Goal: Task Accomplishment & Management: Manage account settings

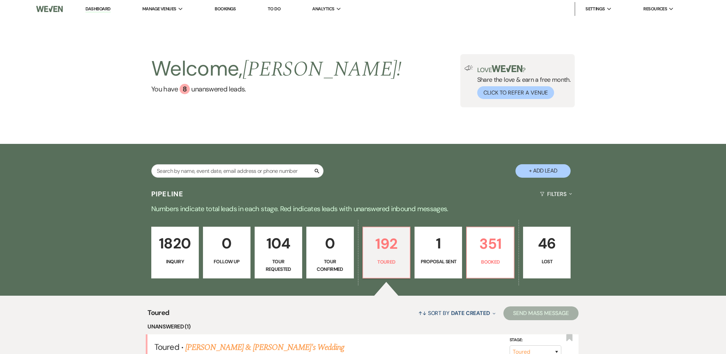
select select "5"
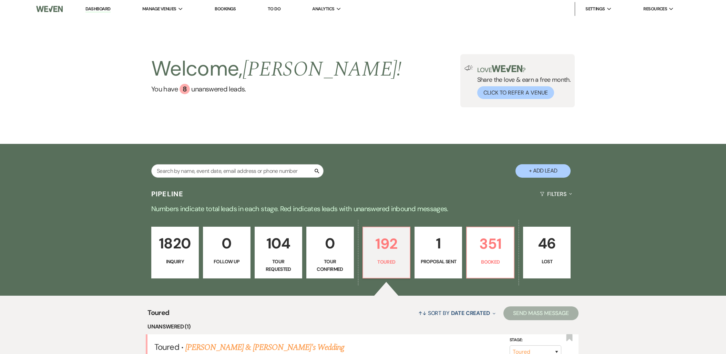
select select "5"
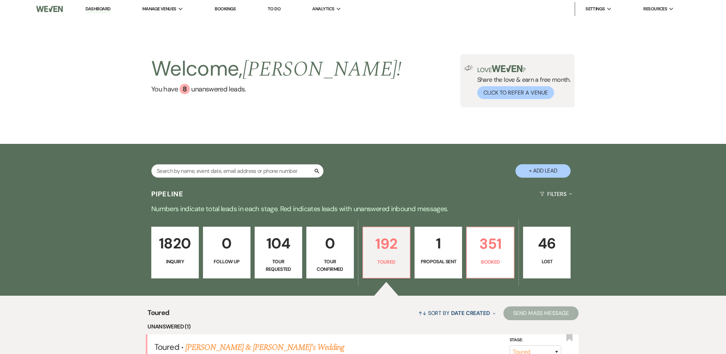
select select "5"
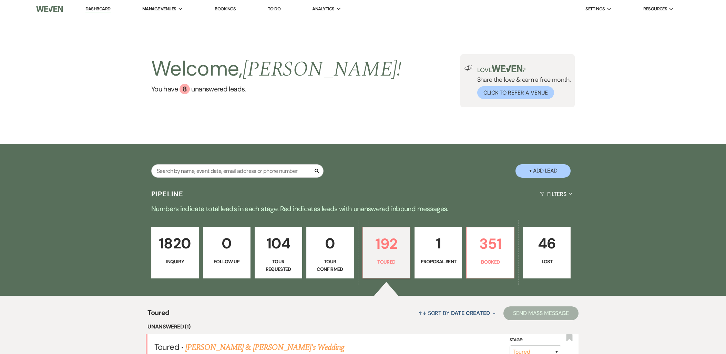
select select "5"
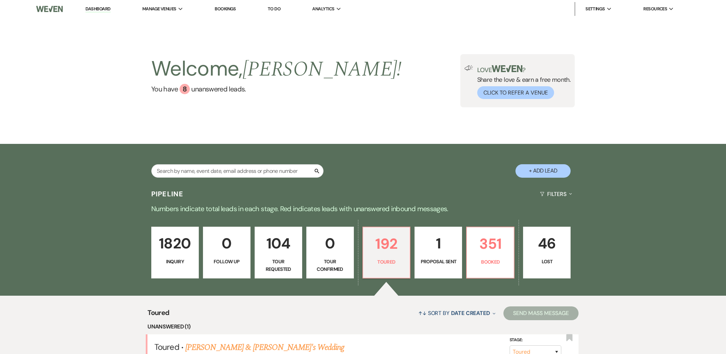
select select "5"
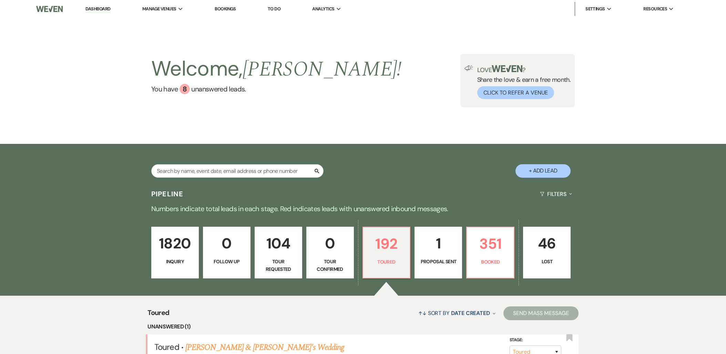
select select "5"
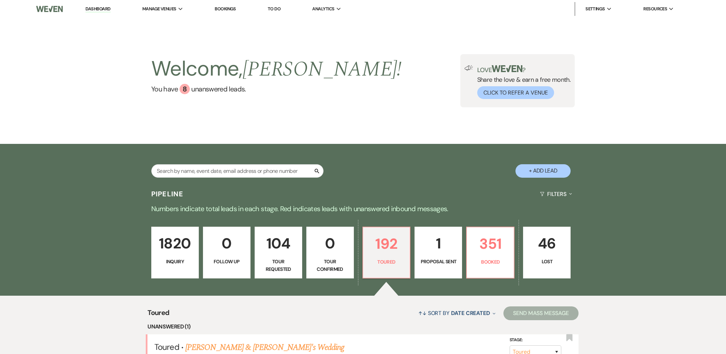
select select "5"
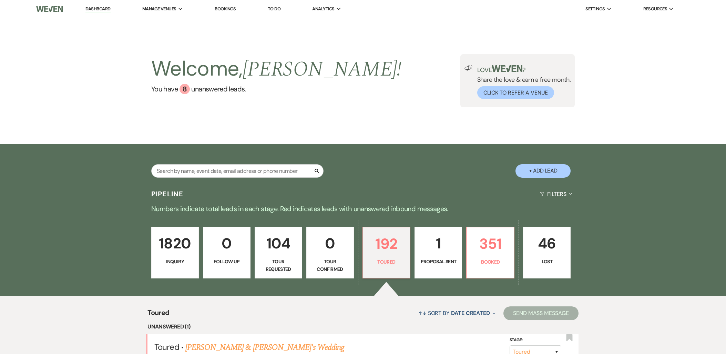
select select "5"
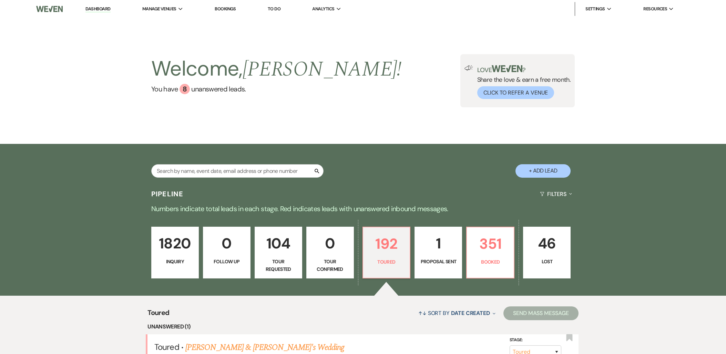
select select "5"
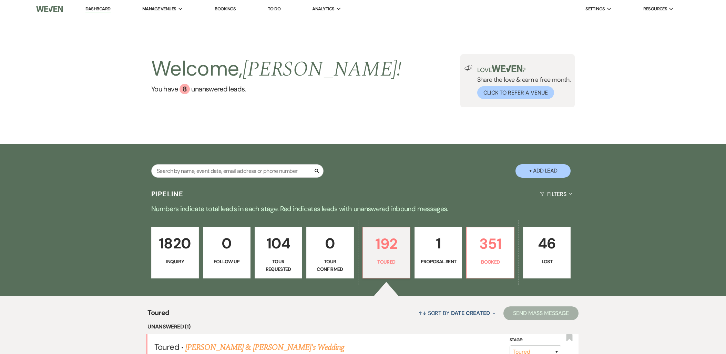
select select "5"
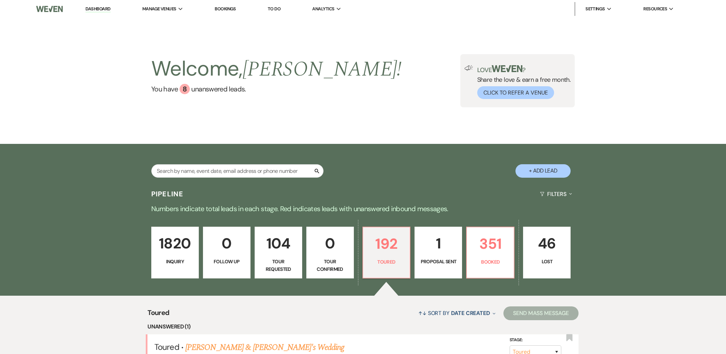
select select "5"
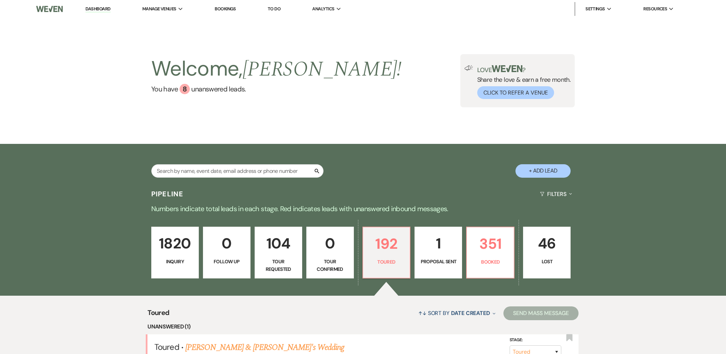
select select "5"
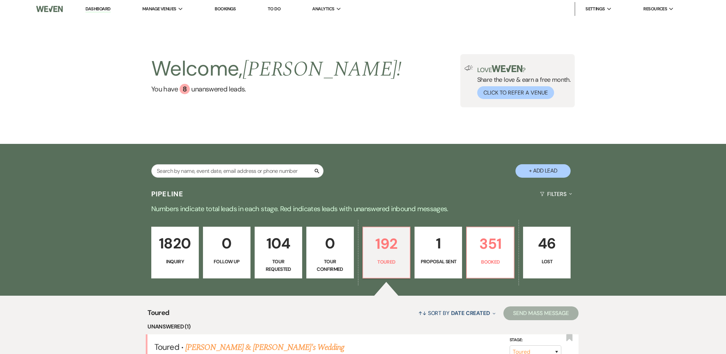
select select "5"
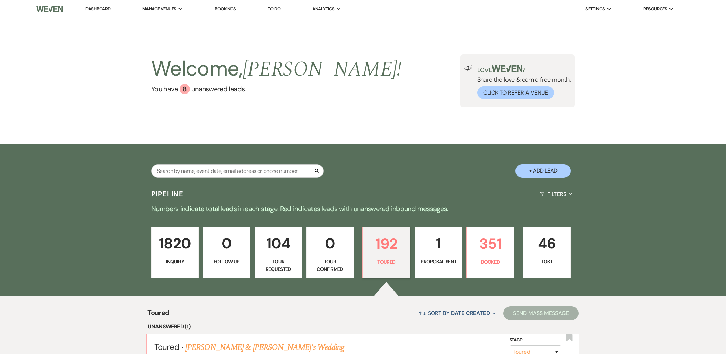
select select "5"
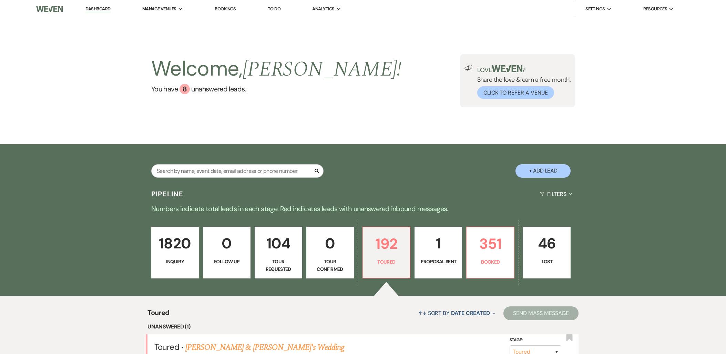
select select "5"
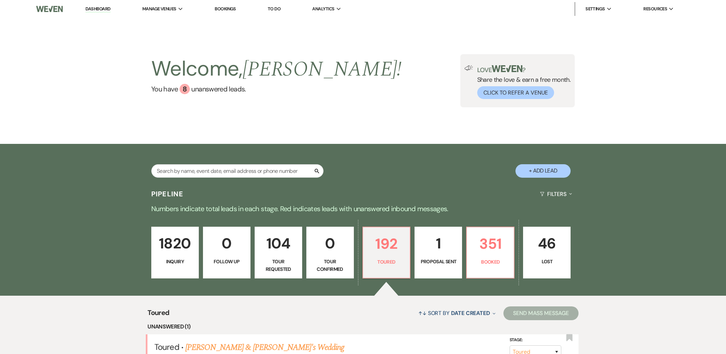
select select "5"
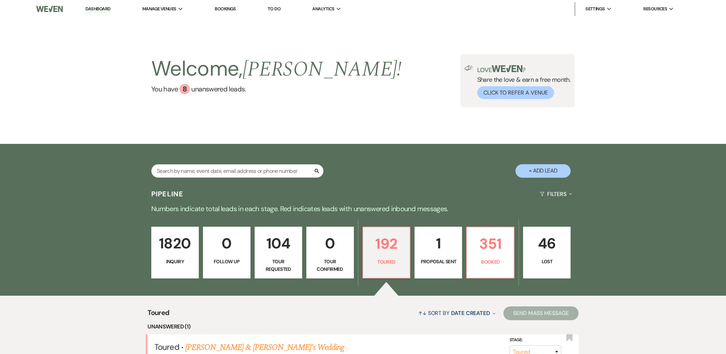
select select "5"
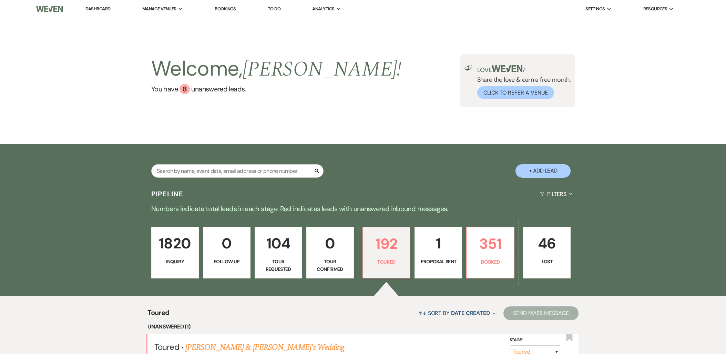
select select "5"
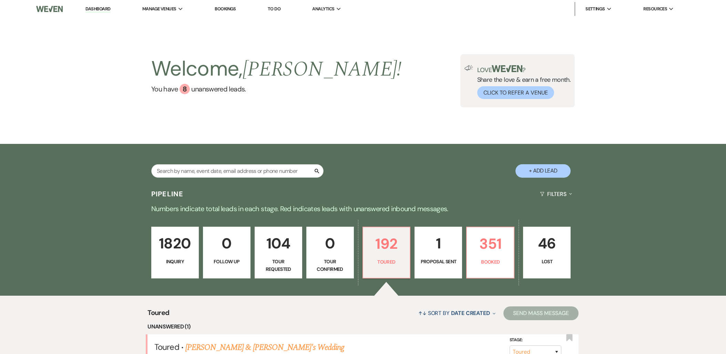
select select "5"
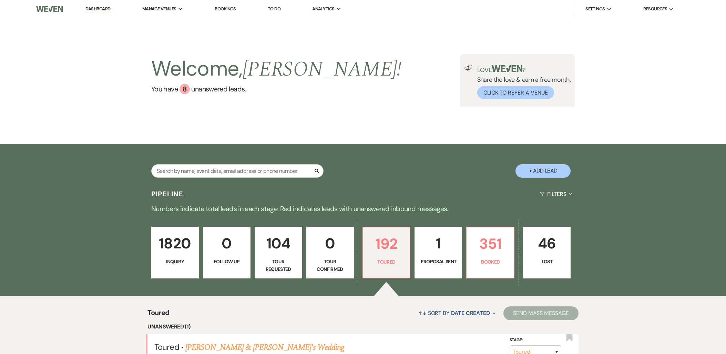
select select "5"
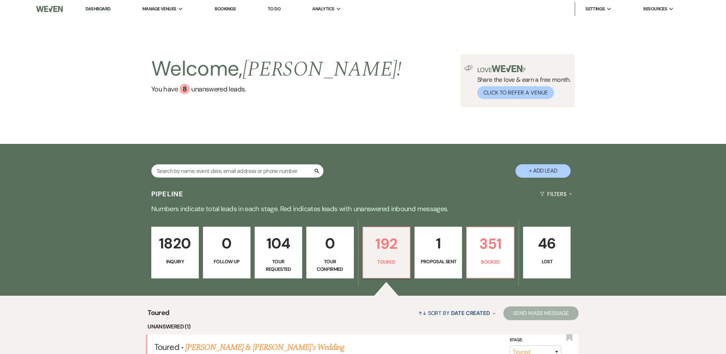
select select "5"
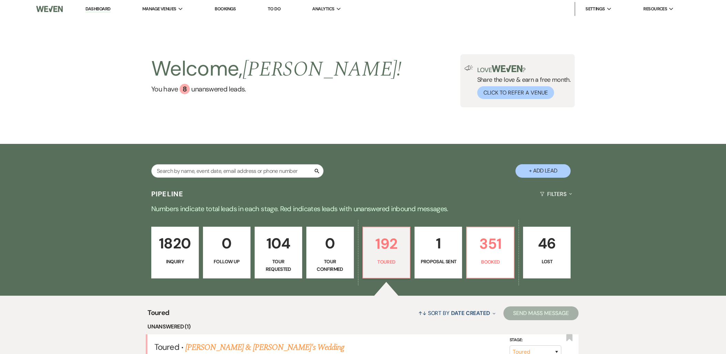
select select "5"
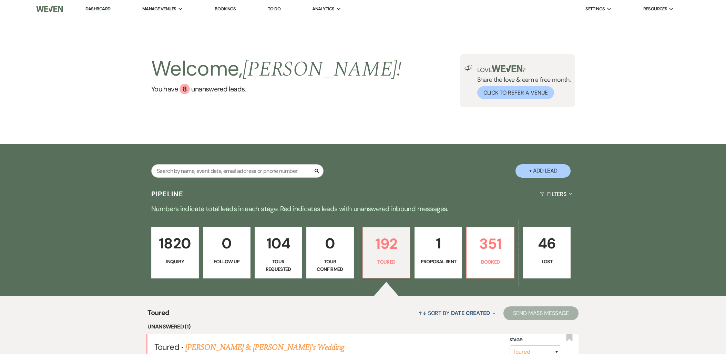
select select "5"
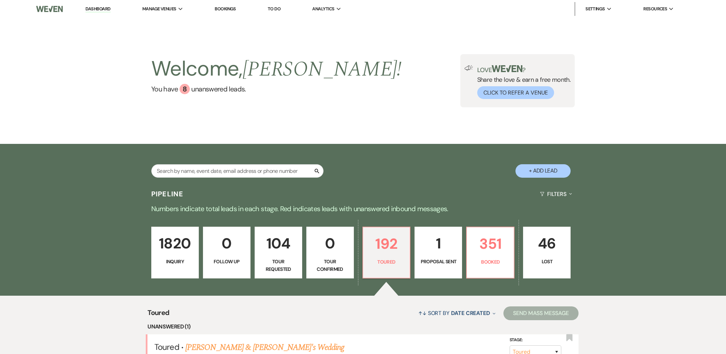
select select "5"
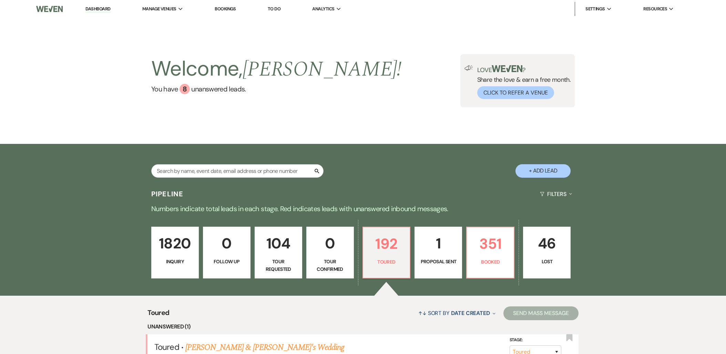
select select "5"
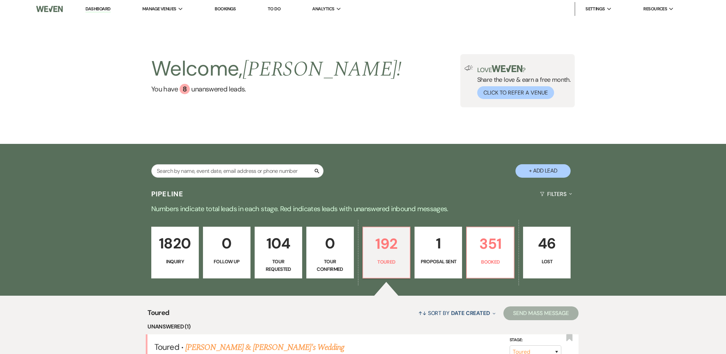
select select "5"
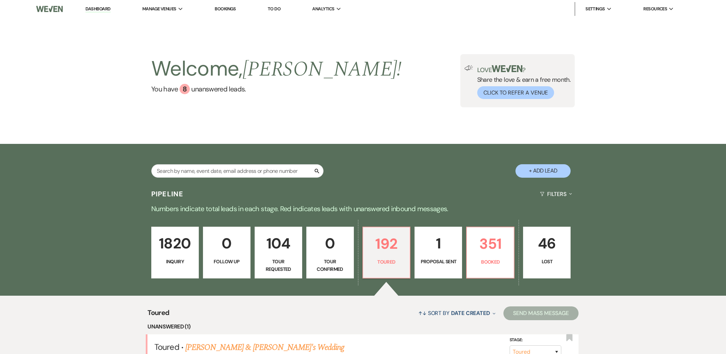
select select "5"
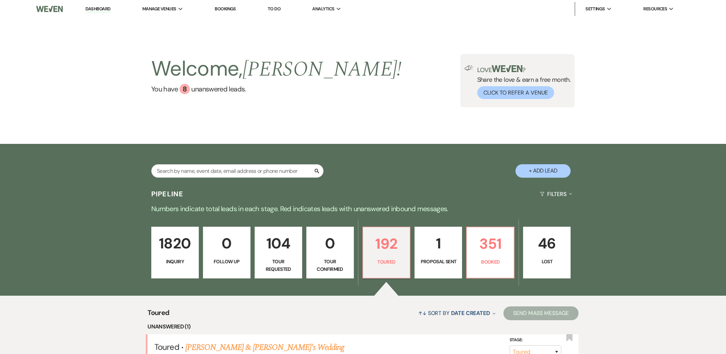
select select "5"
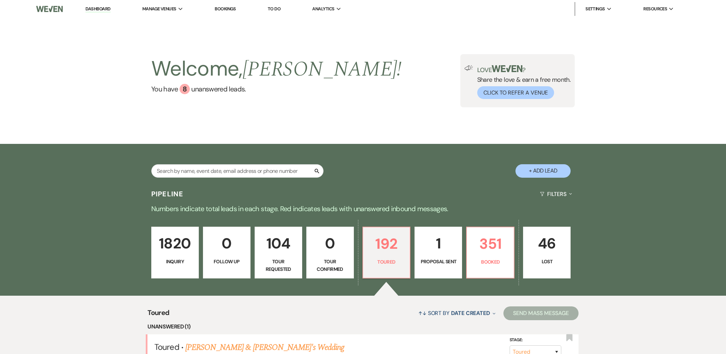
select select "5"
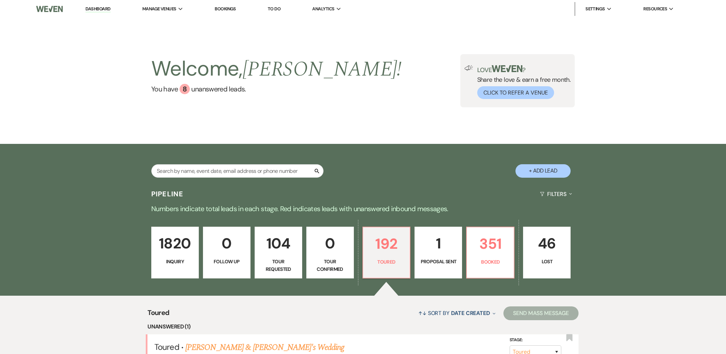
select select "5"
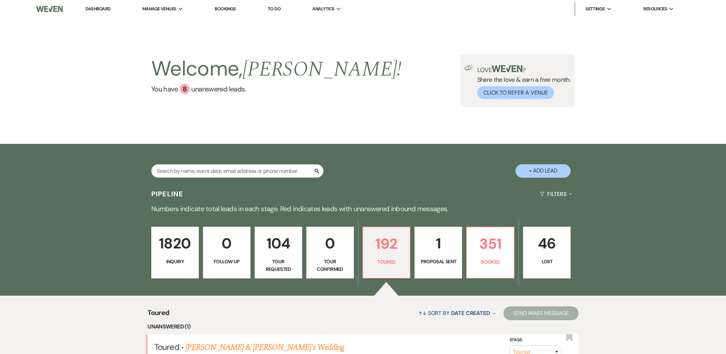
select select "5"
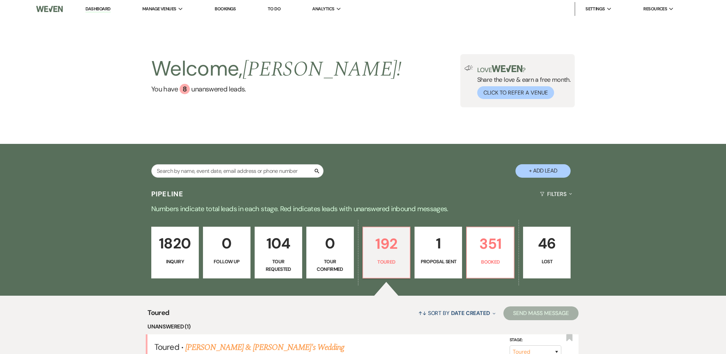
select select "5"
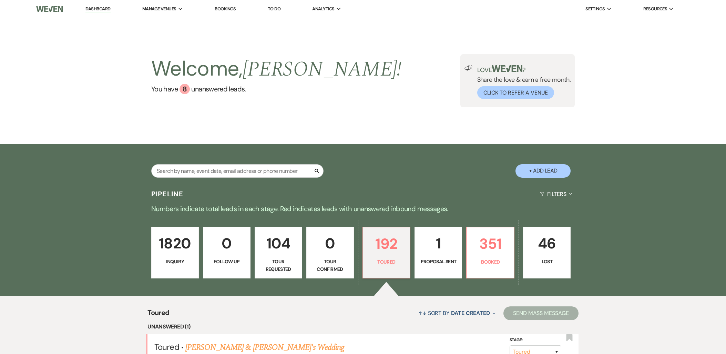
select select "5"
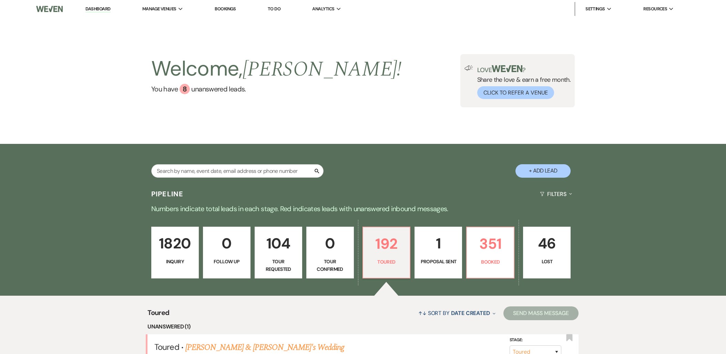
select select "5"
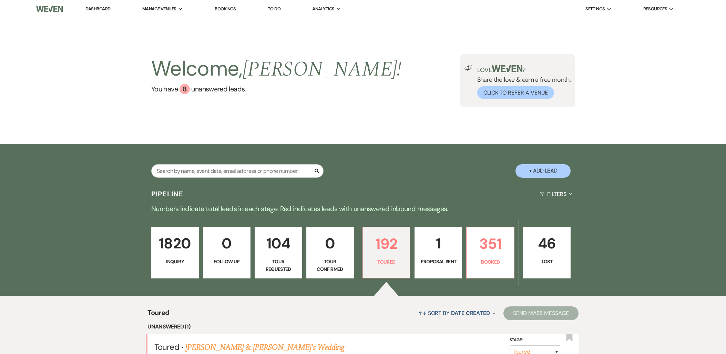
select select "5"
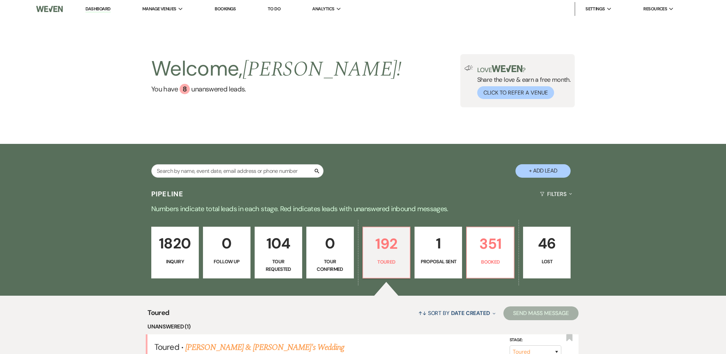
select select "5"
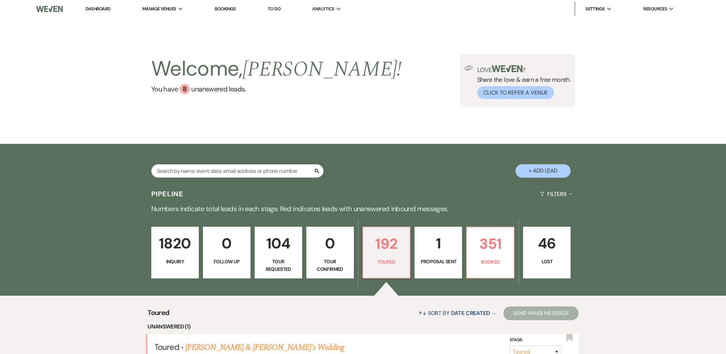
select select "5"
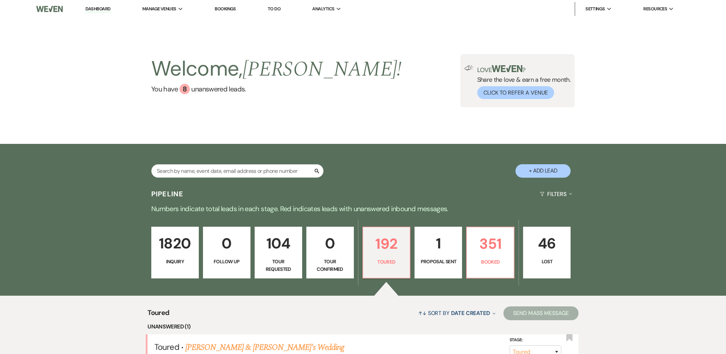
select select "5"
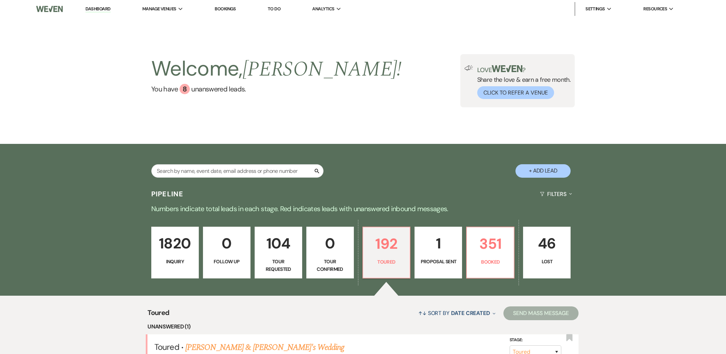
select select "5"
click at [90, 8] on link "Dashboard" at bounding box center [97, 9] width 25 height 7
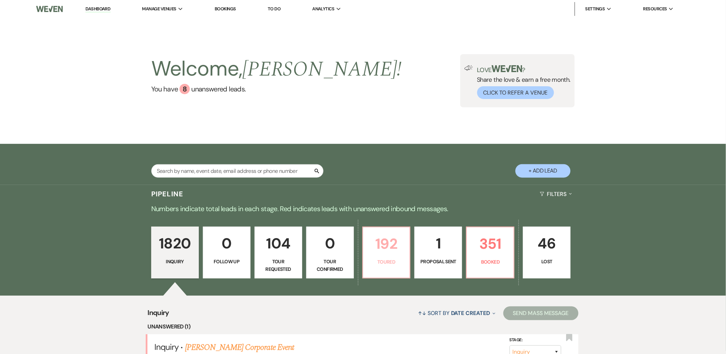
click at [376, 260] on p "Toured" at bounding box center [386, 262] width 39 height 8
select select "5"
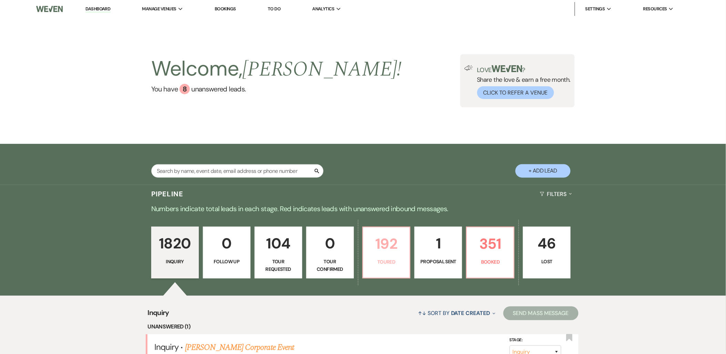
select select "5"
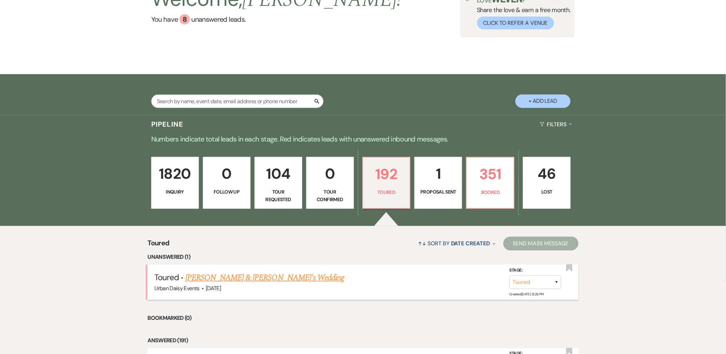
scroll to position [76, 0]
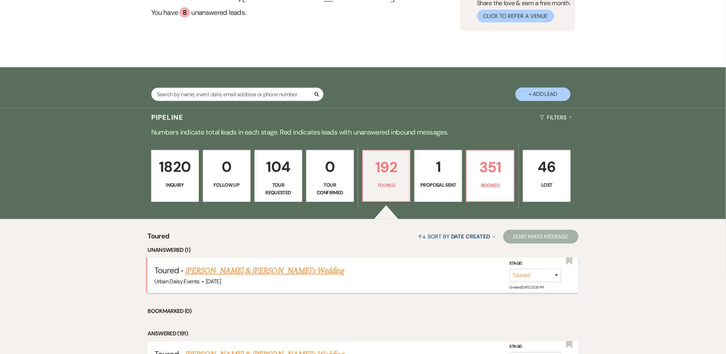
click at [297, 270] on link "Katherine Pauletti & Fiance's Wedding" at bounding box center [264, 270] width 159 height 12
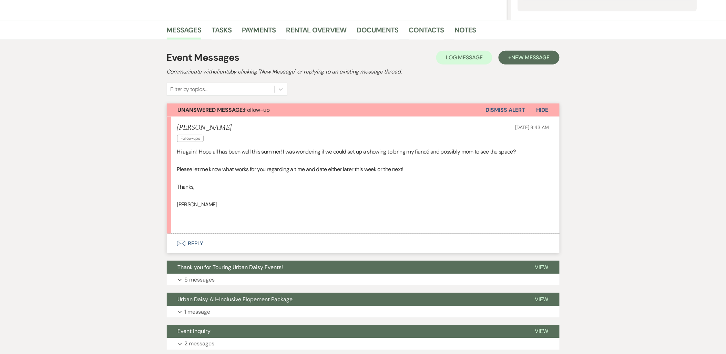
click at [202, 244] on button "Envelope Reply" at bounding box center [363, 243] width 393 height 19
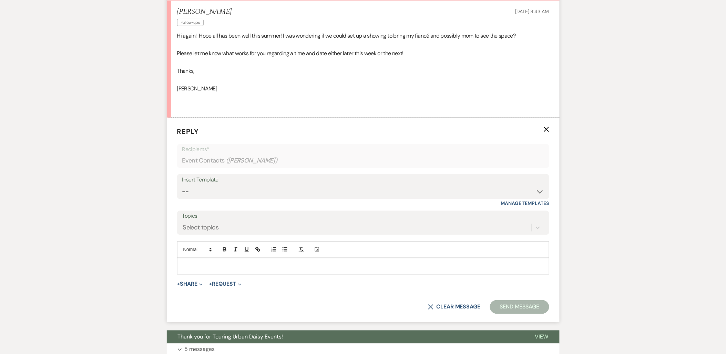
scroll to position [312, 0]
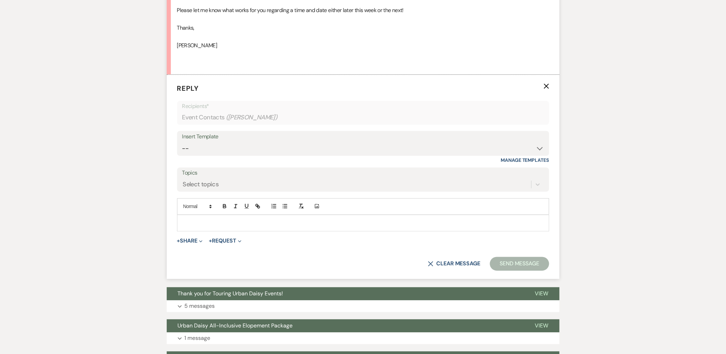
click at [200, 222] on p at bounding box center [363, 223] width 361 height 8
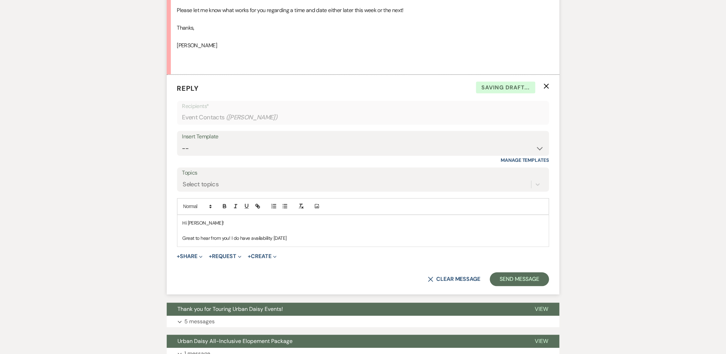
click at [306, 242] on p "Great to hear from you! I do have availability tomorrow" at bounding box center [363, 238] width 361 height 8
click at [383, 239] on p "Great to hear from you! I do have availability tomorrow 3:00, 3:30pm, 4:00pm, 6…" at bounding box center [363, 238] width 361 height 8
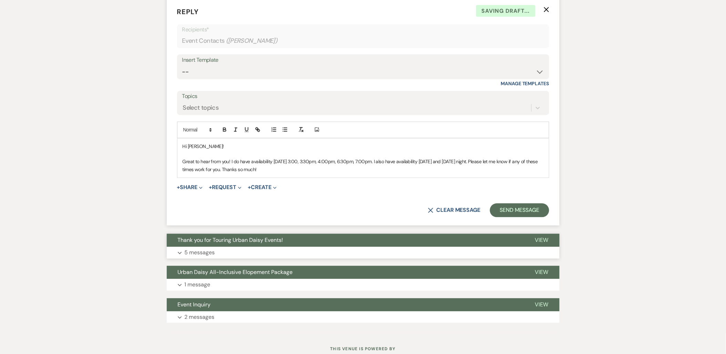
click at [226, 239] on span "Thank you for Touring Urban Daisy Events!" at bounding box center [230, 239] width 105 height 7
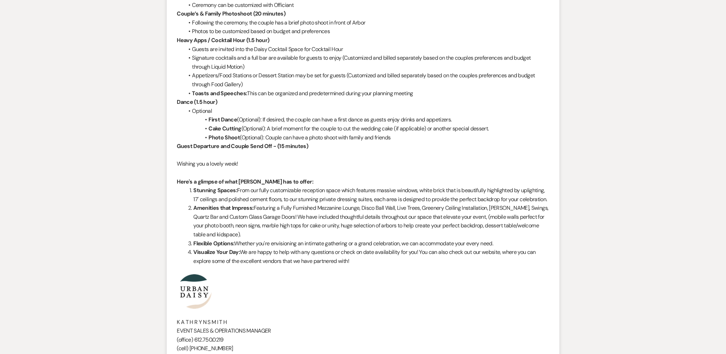
scroll to position [886, 0]
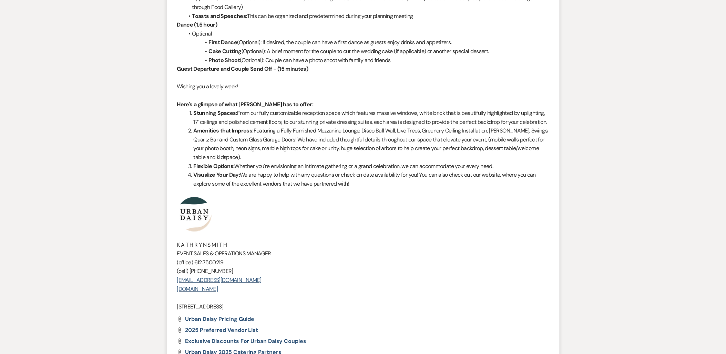
drag, startPoint x: 281, startPoint y: 311, endPoint x: 176, endPoint y: 234, distance: 130.1
click at [176, 234] on li "Kathryn Beckett to: Event Contacts Expand Info Jun 03, 2025, 10:56 PM Weven Che…" at bounding box center [363, 69] width 393 height 641
copy div "K A T H R Y N S M I T H EVENT SALES & OPERATIONS MANAGER (office) 612.750.0219 …"
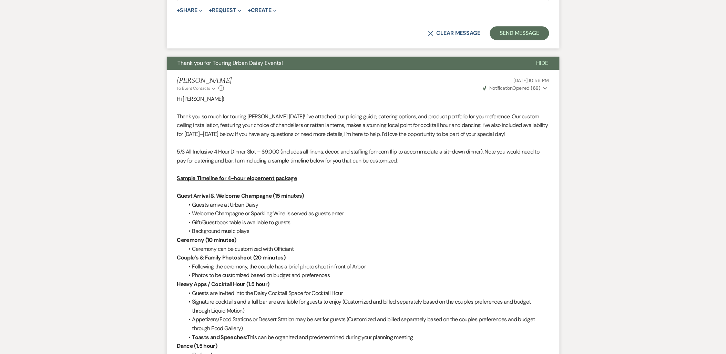
scroll to position [503, 0]
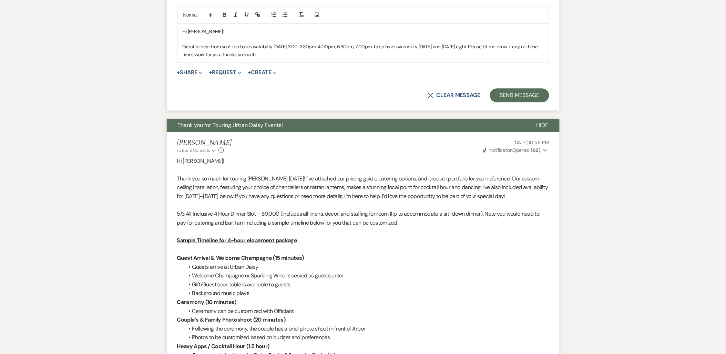
click at [300, 56] on p "Great to hear from you! I do have availability tomorrow 3:00, 3:30pm, 4:00pm, 6…" at bounding box center [363, 51] width 361 height 16
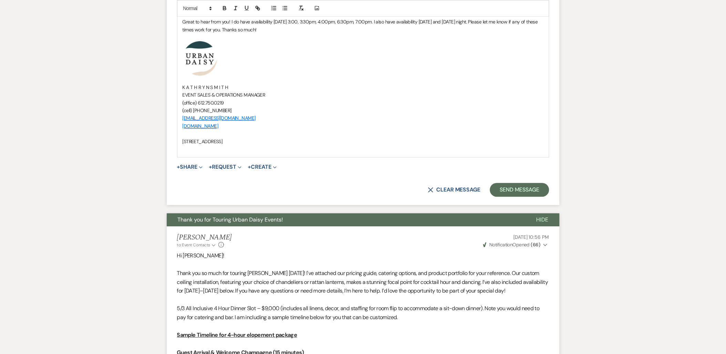
scroll to position [542, 0]
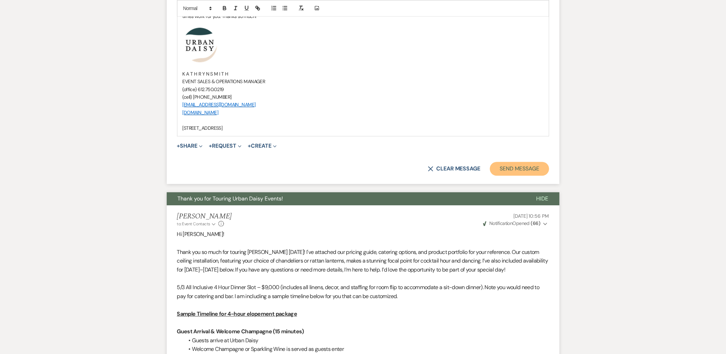
click at [515, 166] on button "Send Message" at bounding box center [519, 169] width 59 height 14
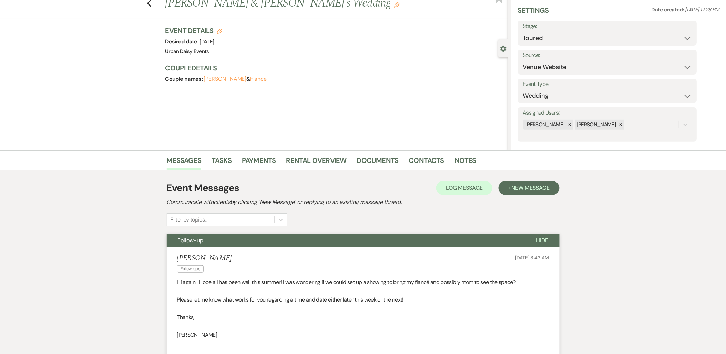
scroll to position [0, 0]
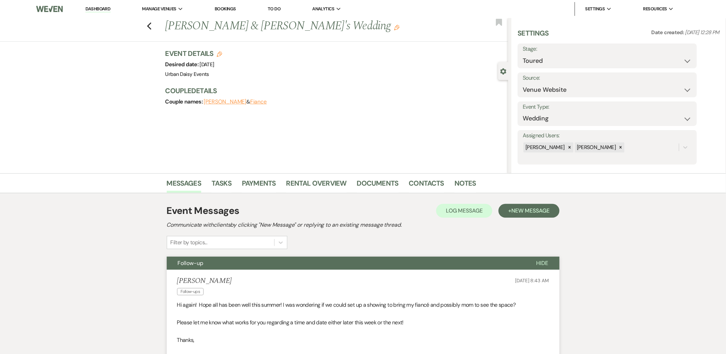
click at [103, 8] on link "Dashboard" at bounding box center [97, 9] width 25 height 7
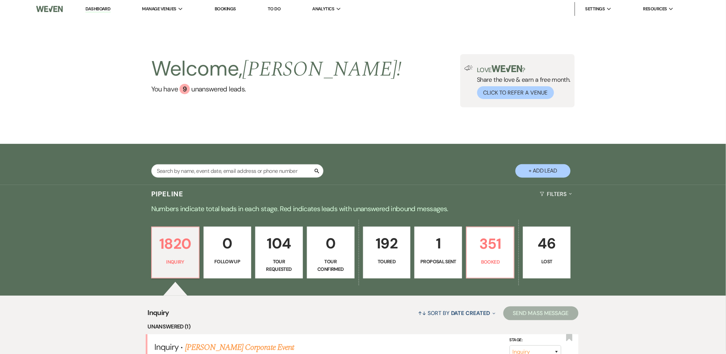
scroll to position [76, 0]
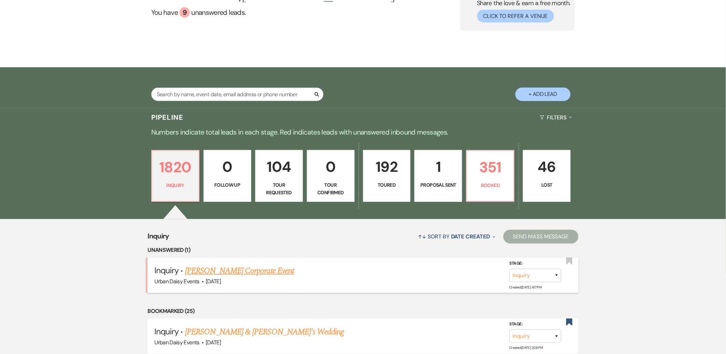
click at [213, 267] on link "[PERSON_NAME] Corporate Event" at bounding box center [239, 270] width 109 height 12
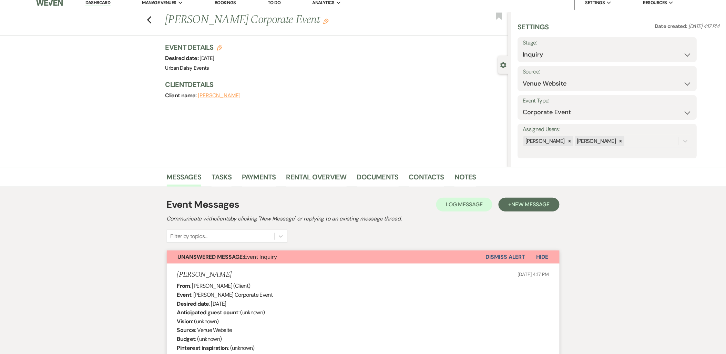
scroll to position [0, 0]
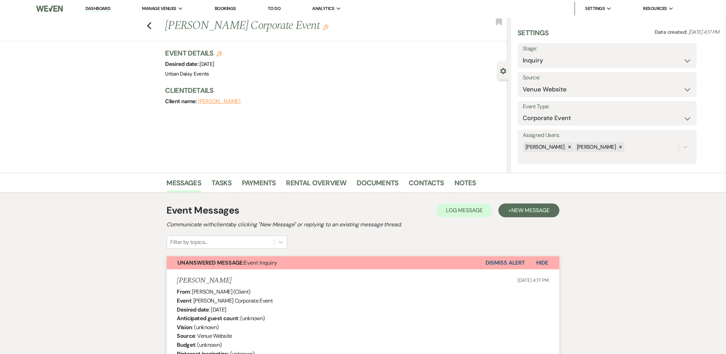
click at [92, 9] on link "Dashboard" at bounding box center [97, 9] width 25 height 7
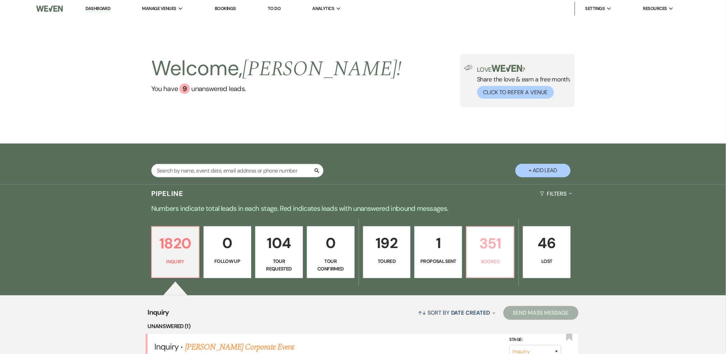
click at [478, 259] on p "Booked" at bounding box center [490, 261] width 39 height 8
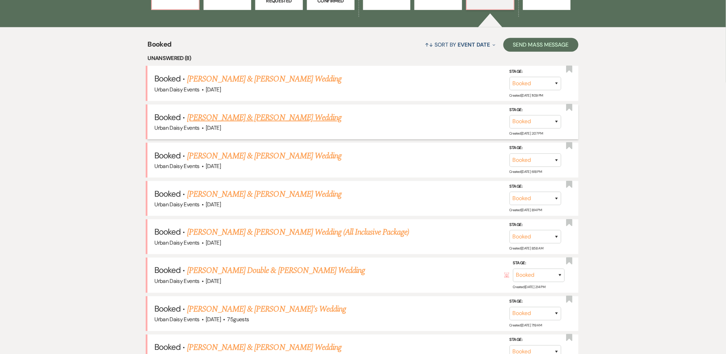
scroll to position [307, 0]
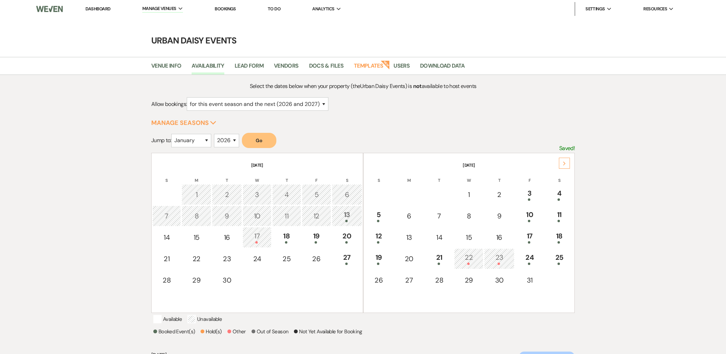
select select "2"
select select "2026"
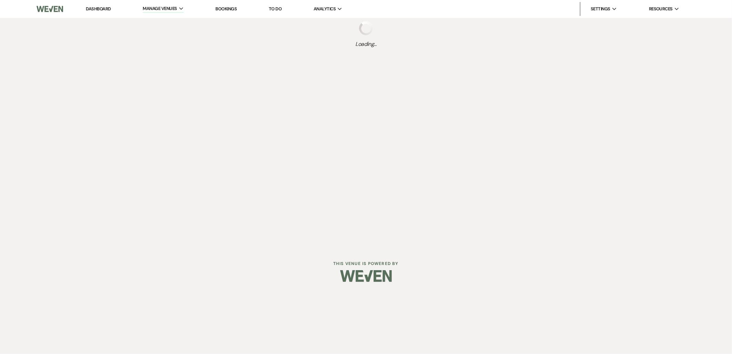
select select "2"
select select "2026"
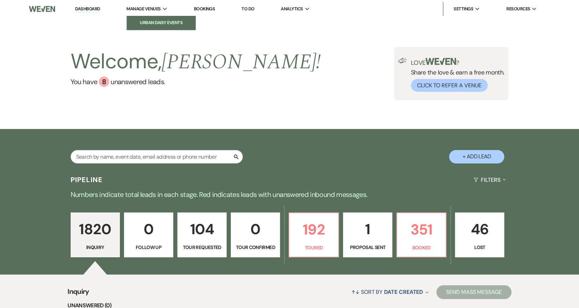
click at [144, 22] on li "Urban Daisy Events" at bounding box center [161, 22] width 62 height 7
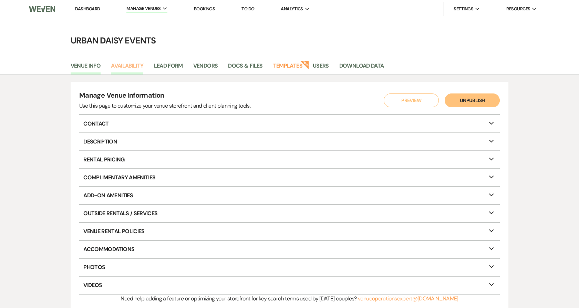
click at [137, 61] on link "Availability" at bounding box center [127, 67] width 32 height 13
select select "2"
select select "2026"
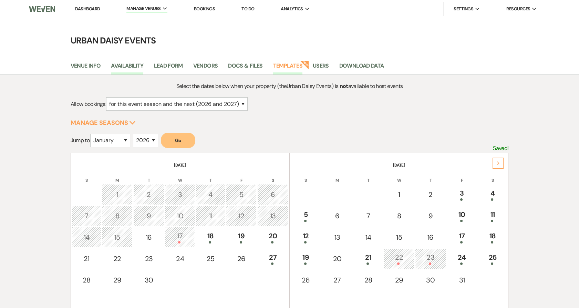
click at [280, 68] on link "Templates" at bounding box center [287, 67] width 29 height 13
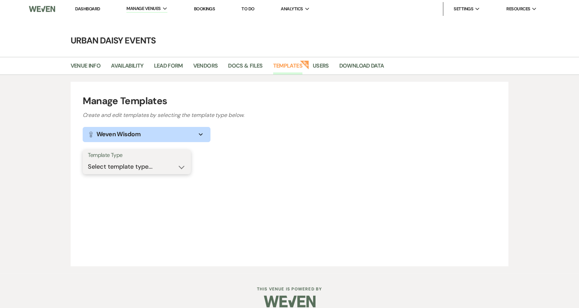
click at [164, 164] on select "Select template type... Task List Message Templates Payment Plan Inventory Item…" at bounding box center [137, 166] width 98 height 13
select select "Message Templates"
click at [88, 160] on select "Select template type... Task List Message Templates Payment Plan Inventory Item…" at bounding box center [137, 166] width 98 height 13
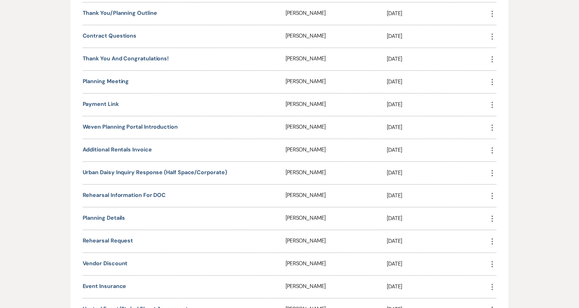
scroll to position [306, 0]
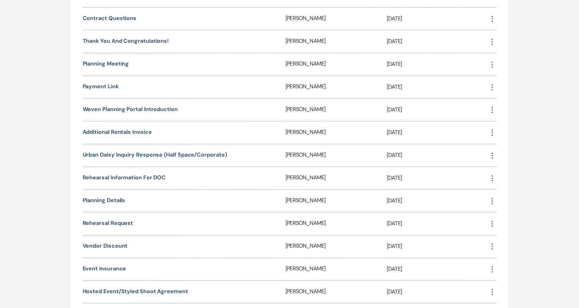
click at [146, 160] on div "Urban Daisy Inquiry Response (Half Space/Corporate)" at bounding box center [184, 155] width 203 height 22
click at [146, 157] on link "Urban Daisy Inquiry Response (Half Space/Corporate)" at bounding box center [155, 154] width 144 height 7
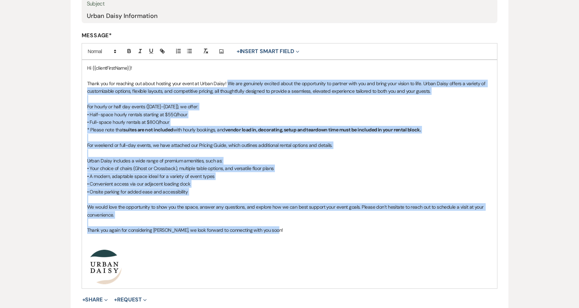
drag, startPoint x: 227, startPoint y: 83, endPoint x: 284, endPoint y: 232, distance: 159.8
click at [284, 232] on div "Hi {{clientFirstName}}! Thank you for reaching out about hosting your event at …" at bounding box center [290, 174] width 416 height 228
copy div "We are genuinely excited about the opportunity to partner with you and bring yo…"
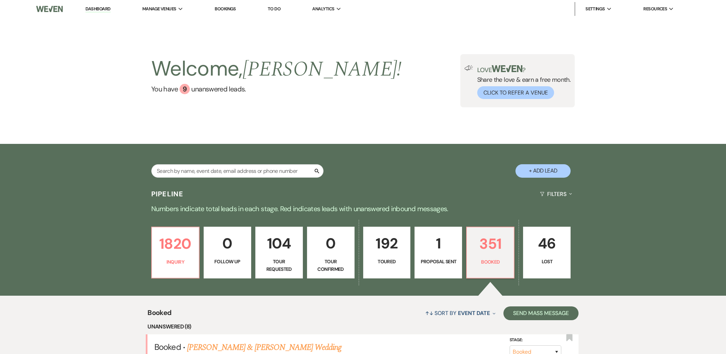
click at [0, 0] on li "Urban Daisy Events" at bounding box center [0, 0] width 0 height 0
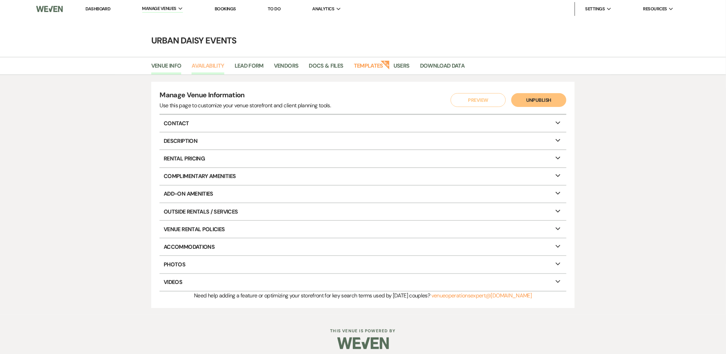
click at [207, 67] on link "Availability" at bounding box center [208, 67] width 32 height 13
select select "2"
select select "2026"
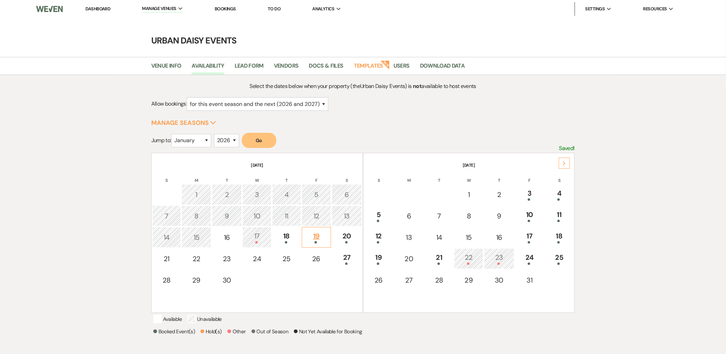
click at [315, 234] on div "19" at bounding box center [317, 237] width 22 height 13
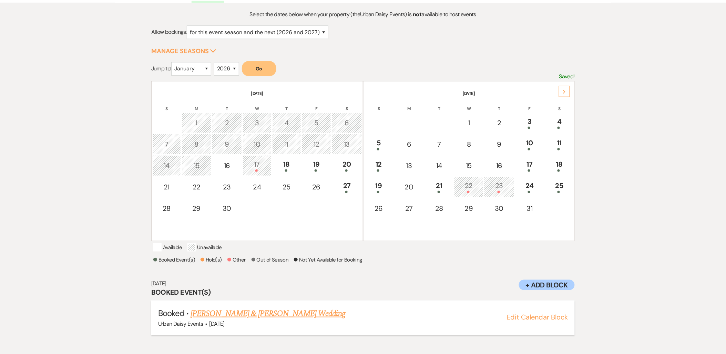
click at [291, 319] on link "[PERSON_NAME] & [PERSON_NAME] Wedding" at bounding box center [268, 313] width 154 height 12
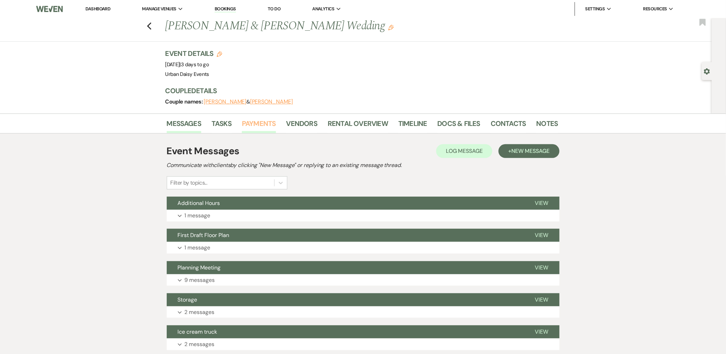
click at [249, 132] on link "Payments" at bounding box center [259, 125] width 34 height 15
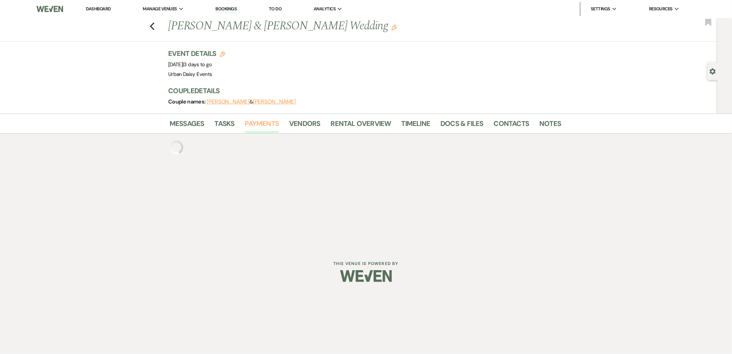
click at [246, 125] on link "Payments" at bounding box center [262, 125] width 34 height 15
